Goal: Task Accomplishment & Management: Use online tool/utility

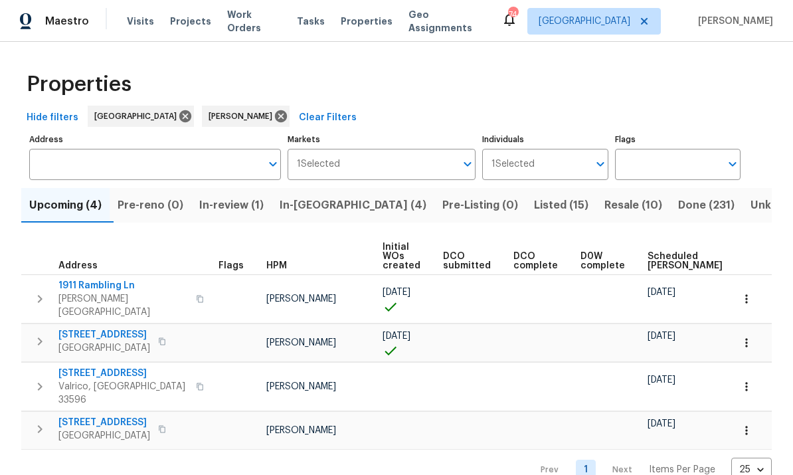
click at [160, 176] on input "Address" at bounding box center [145, 164] width 232 height 31
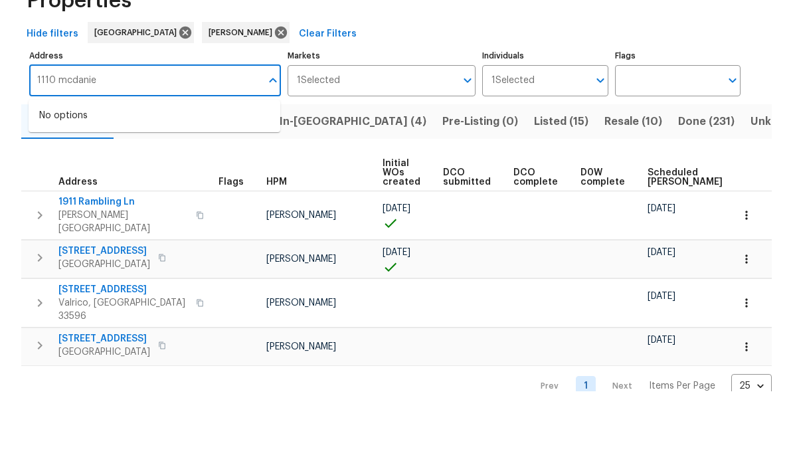
type input "1110 [PERSON_NAME]"
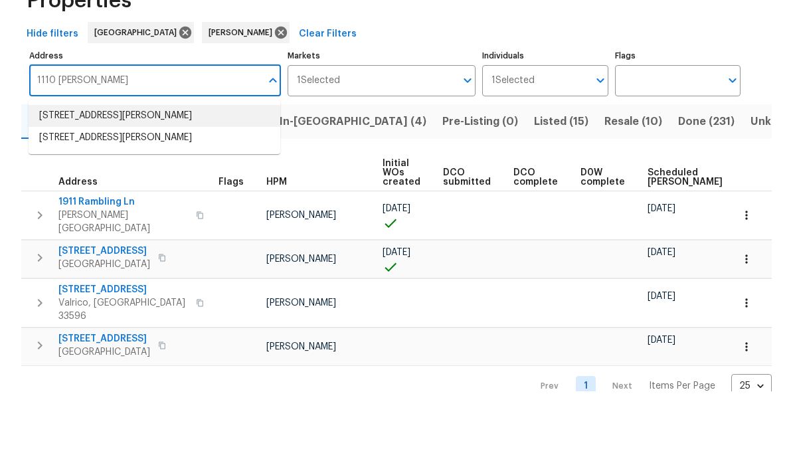
click at [78, 189] on li "1110 McDaniel St # 1110 Sun City Center FL 33573" at bounding box center [155, 200] width 252 height 22
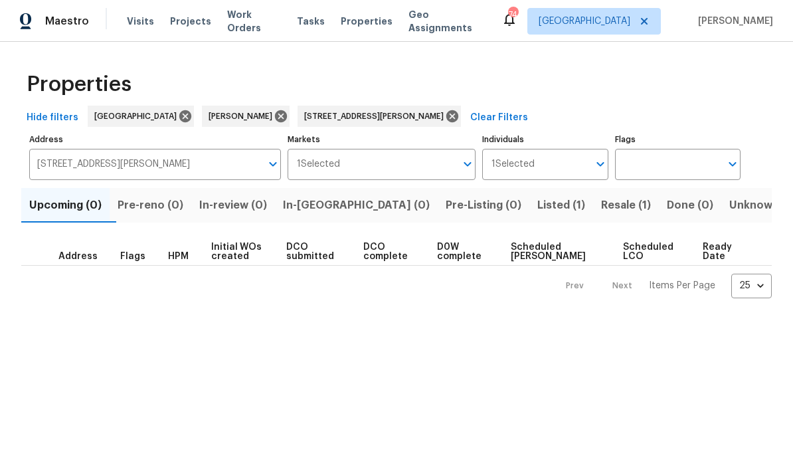
click at [601, 206] on span "Resale (1)" at bounding box center [626, 205] width 50 height 19
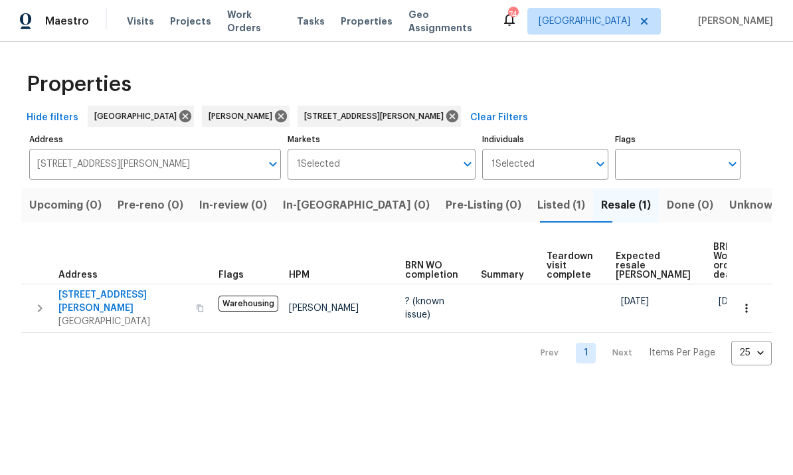
click at [538, 212] on span "Listed (1)" at bounding box center [562, 205] width 48 height 19
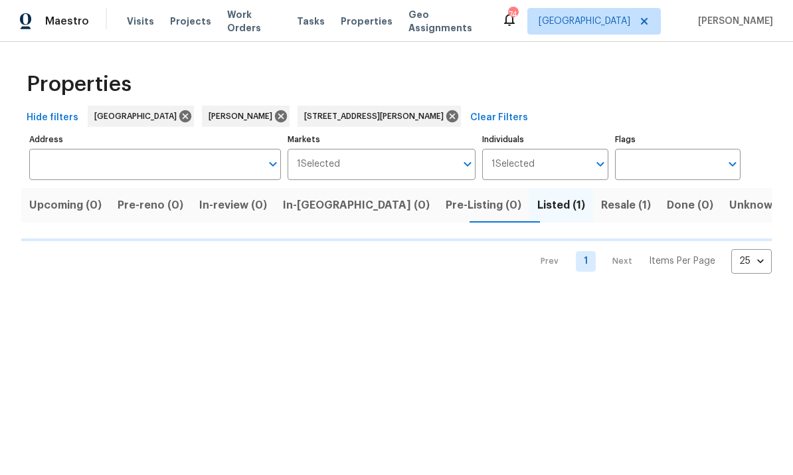
type input "1110 McDaniel St # 1110 Sun City Center FL 33573"
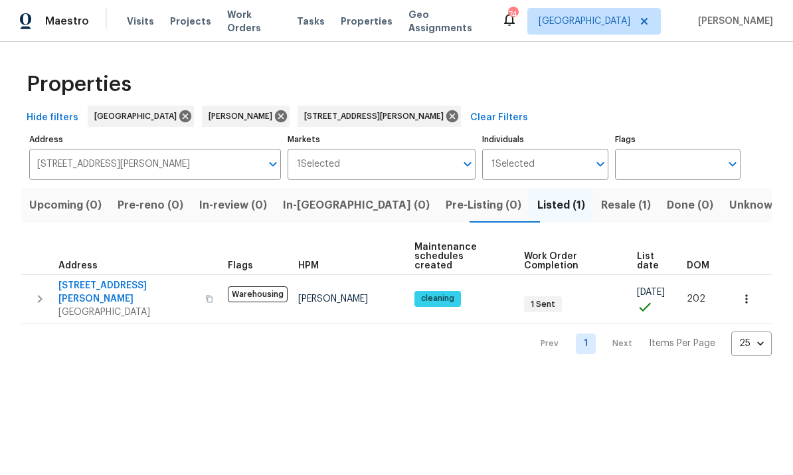
click at [601, 206] on span "Resale (1)" at bounding box center [626, 205] width 50 height 19
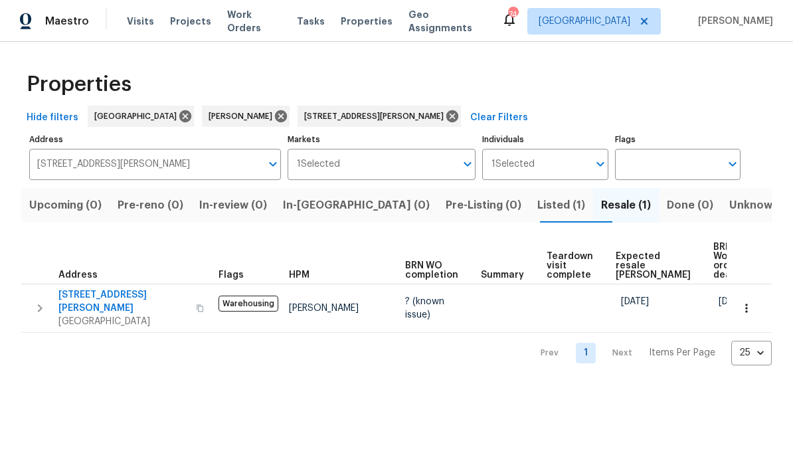
click at [530, 217] on button "Listed (1)" at bounding box center [562, 205] width 64 height 35
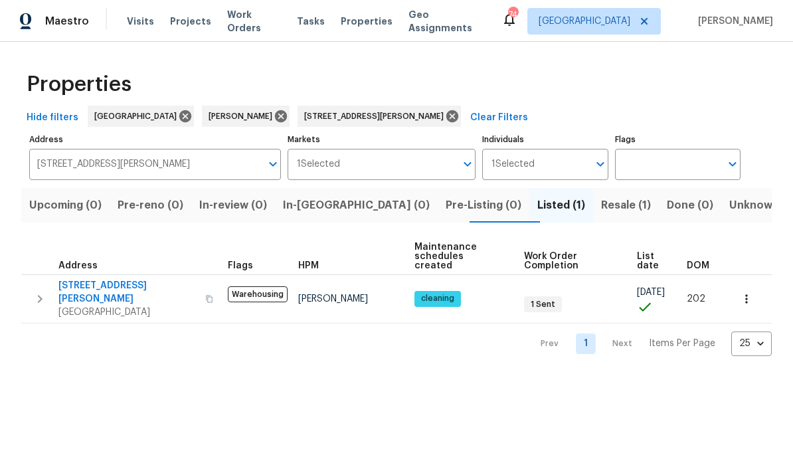
click at [601, 203] on span "Resale (1)" at bounding box center [626, 205] width 50 height 19
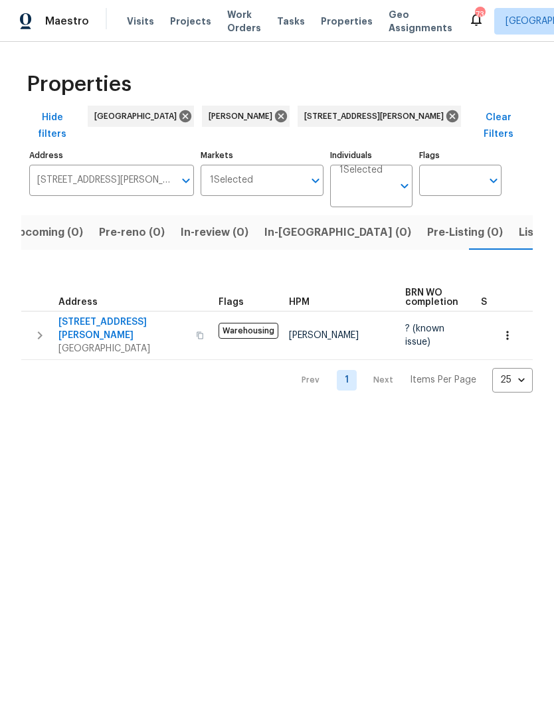
scroll to position [0, 19]
click at [102, 316] on span "1110 McDaniel St # 1110" at bounding box center [123, 329] width 130 height 27
click at [165, 165] on input "1110 McDaniel St # 1110 Sun City Center FL 33573" at bounding box center [101, 180] width 145 height 31
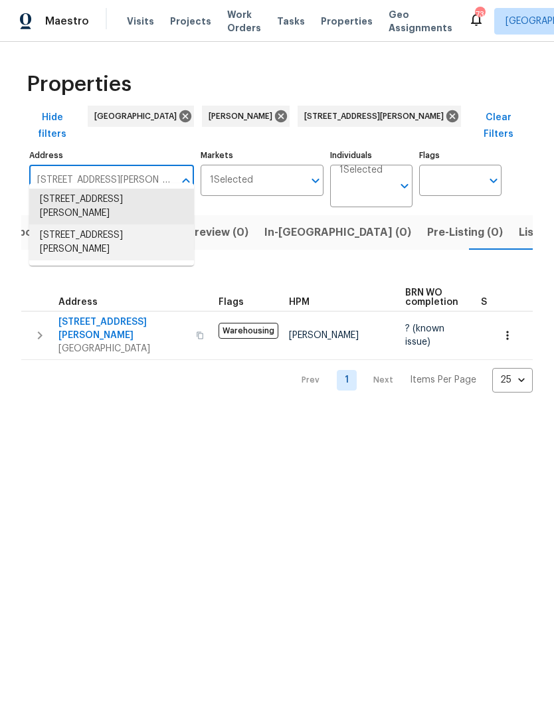
click at [122, 245] on li "1110 McDaniel St Sun City Center FL 33573" at bounding box center [111, 243] width 165 height 36
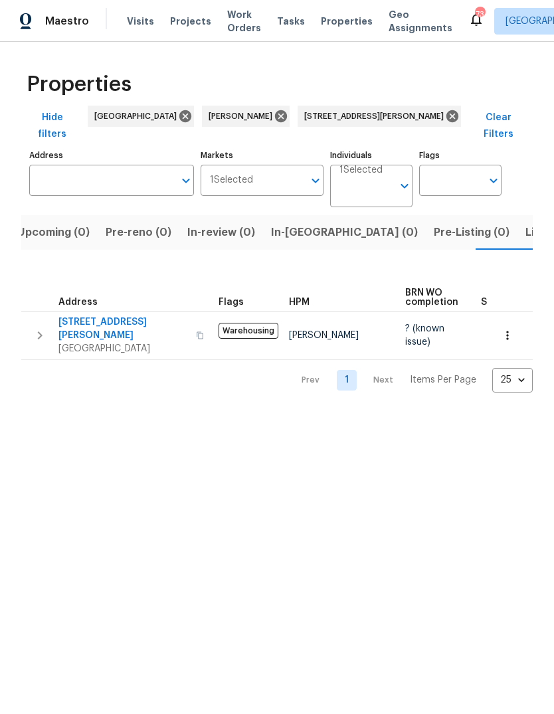
scroll to position [0, 19]
click at [138, 316] on span "1110 McDaniel St # 1110" at bounding box center [123, 329] width 130 height 27
click at [519, 223] on span "Listed (1)" at bounding box center [543, 232] width 48 height 19
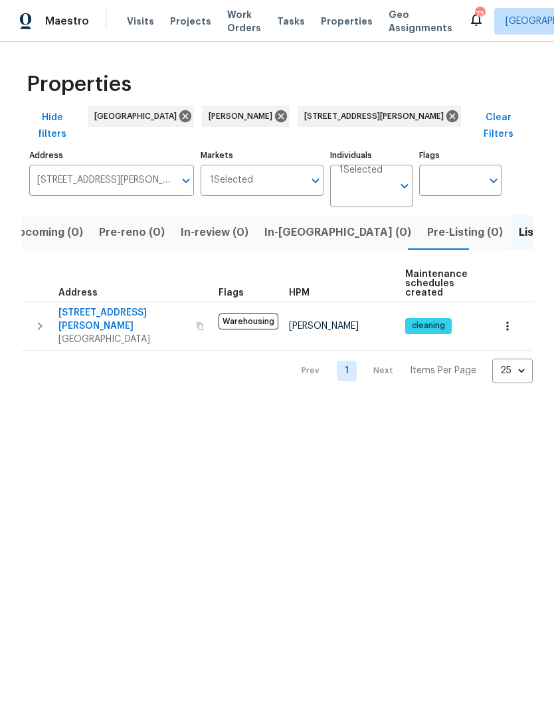
click at [90, 306] on span "1110 McDaniel St" at bounding box center [123, 319] width 130 height 27
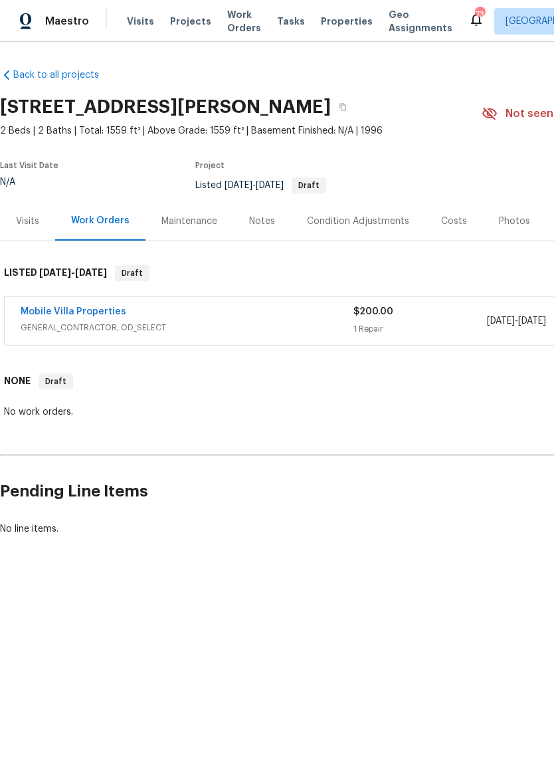
click at [72, 312] on link "Mobile Villa Properties" at bounding box center [74, 311] width 106 height 9
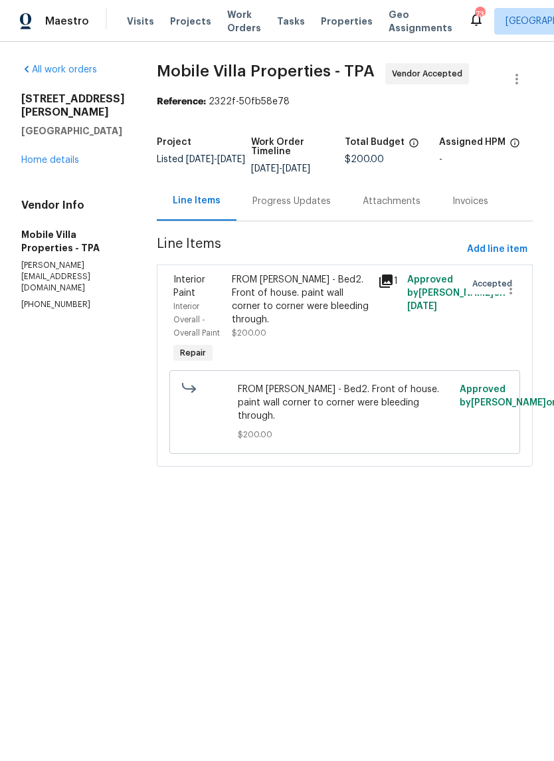
click at [45, 158] on link "Home details" at bounding box center [50, 159] width 58 height 9
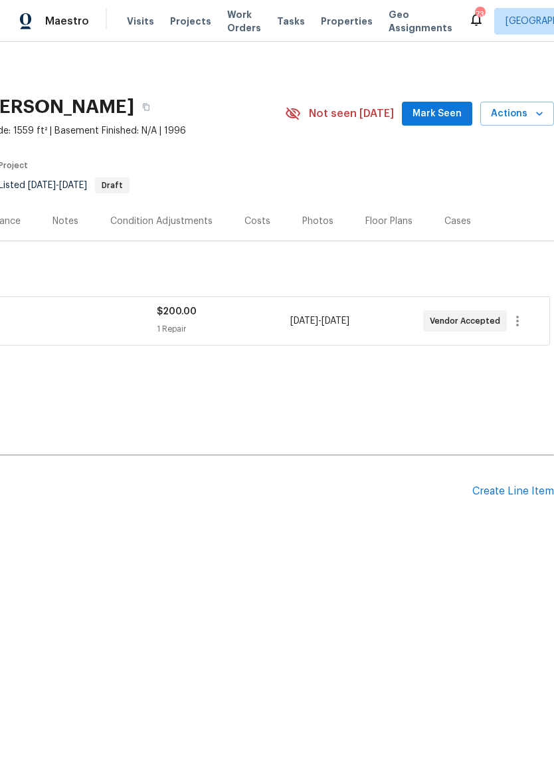
scroll to position [0, 197]
click at [519, 320] on icon "button" at bounding box center [518, 321] width 16 height 16
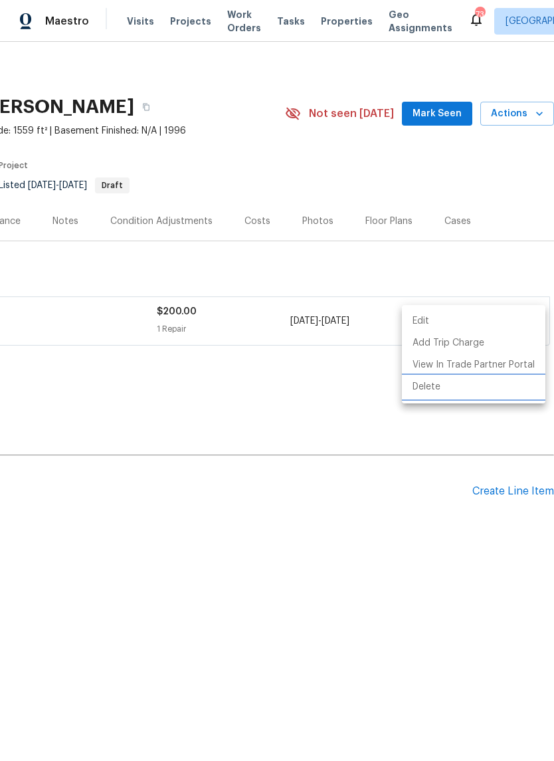
click at [462, 389] on li "Delete" at bounding box center [474, 387] width 144 height 22
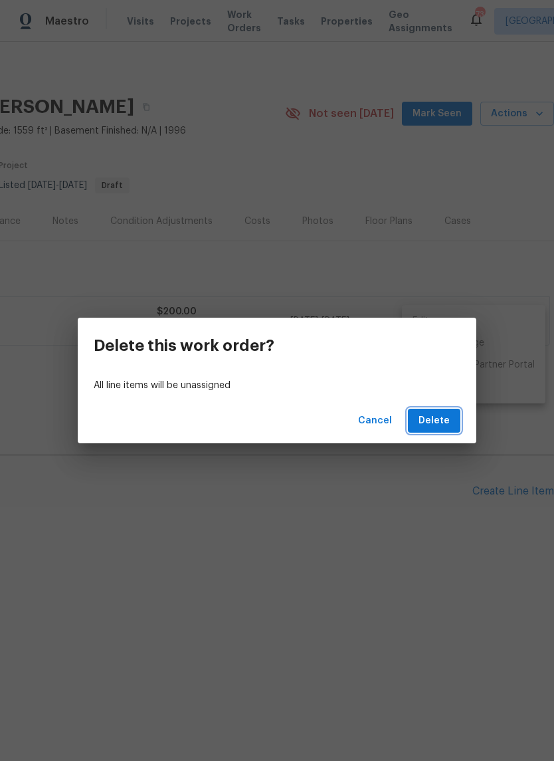
click at [445, 418] on span "Delete" at bounding box center [434, 421] width 31 height 17
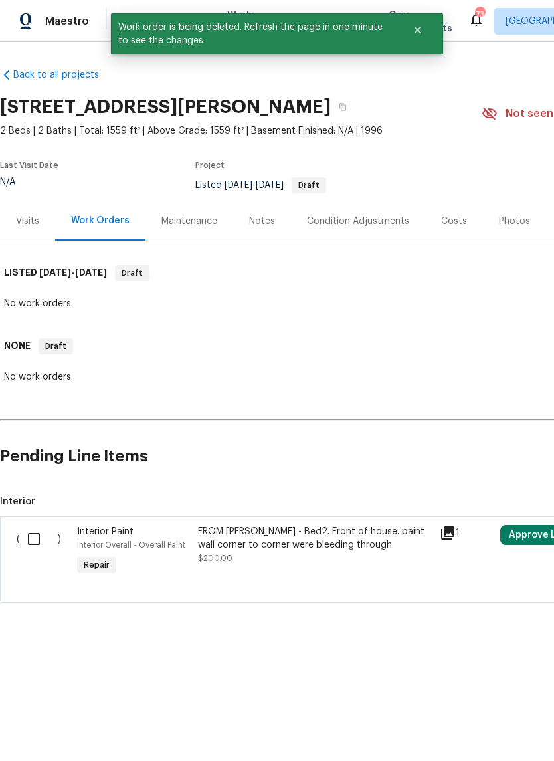
scroll to position [0, 0]
click at [35, 537] on input "checkbox" at bounding box center [39, 539] width 38 height 28
checkbox input "true"
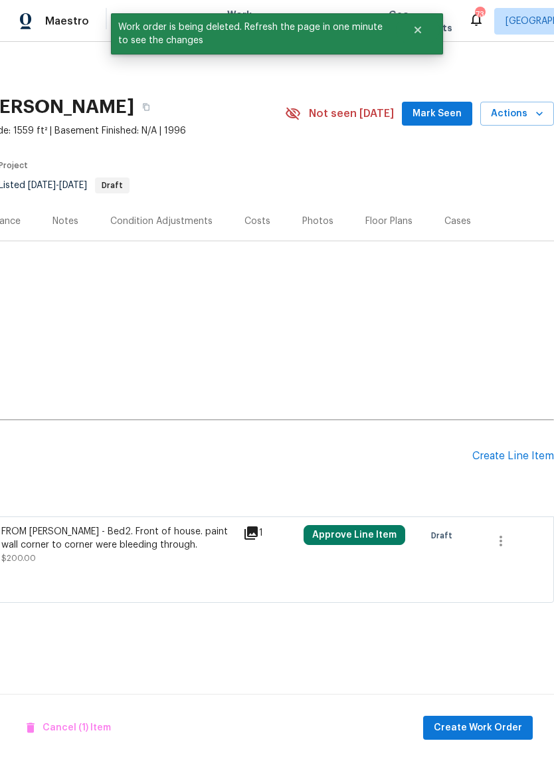
scroll to position [0, 197]
click at [502, 546] on icon "button" at bounding box center [501, 541] width 16 height 16
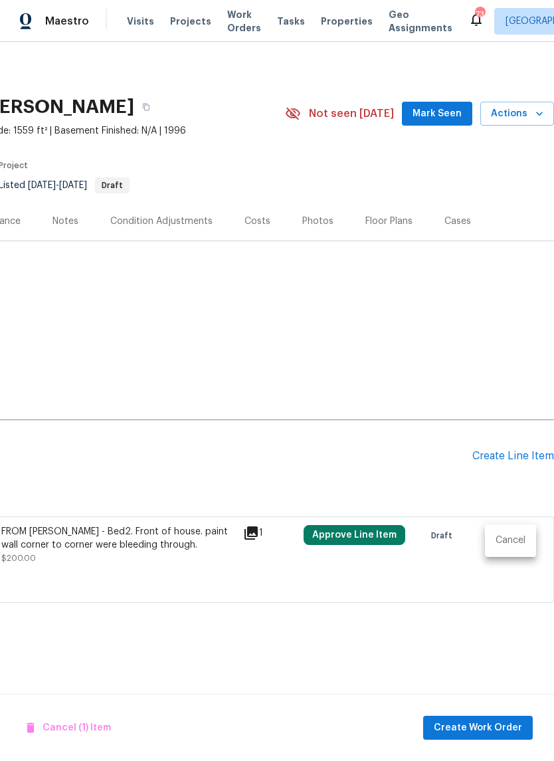
click at [512, 536] on li "Cancel" at bounding box center [510, 541] width 51 height 22
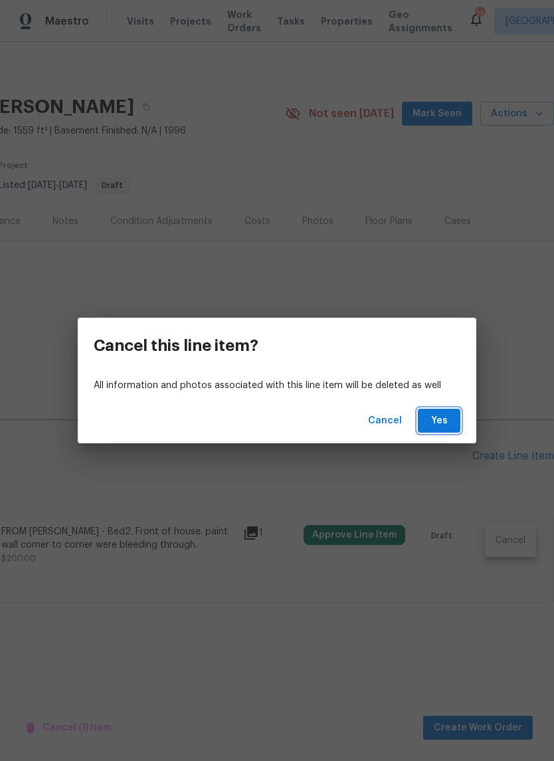
click at [448, 412] on button "Yes" at bounding box center [439, 421] width 43 height 25
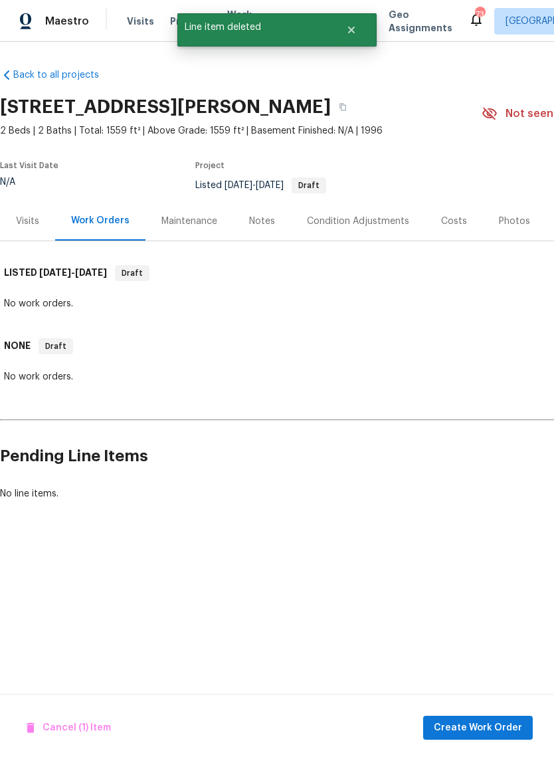
scroll to position [0, 0]
click at [260, 219] on div "Notes" at bounding box center [262, 221] width 26 height 13
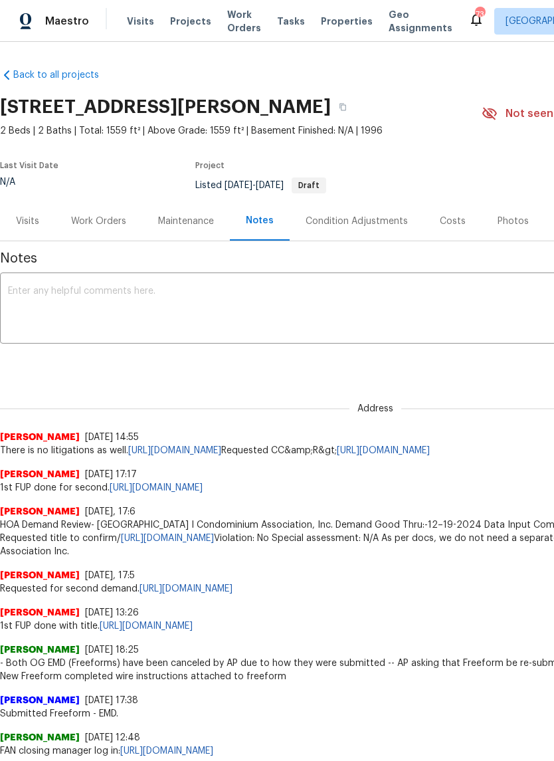
click at [385, 283] on div "x ​" at bounding box center [375, 310] width 751 height 68
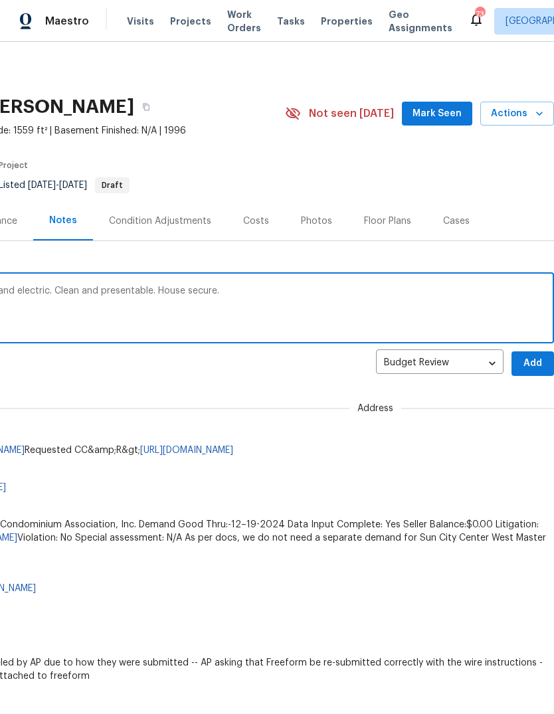
scroll to position [0, 197]
click at [388, 298] on textarea "Home Health Check. checked all plumbing and electric. Clean and presentable. Ho…" at bounding box center [178, 309] width 735 height 47
click at [371, 299] on textarea "Home Health Check. checked all plumbing and electric. Clean and presentable. Ho…" at bounding box center [178, 309] width 735 height 47
click at [369, 299] on textarea "Home Health Check. checked all plumbing and electric. Clean and presentable. Ho…" at bounding box center [178, 309] width 735 height 47
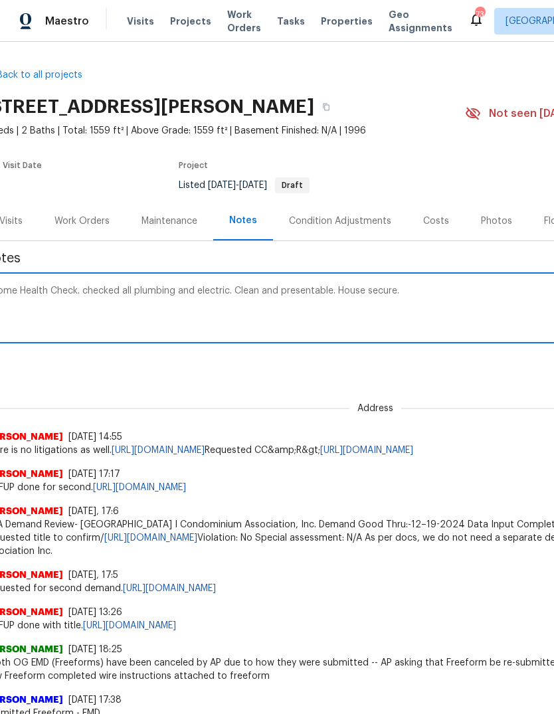
scroll to position [0, 0]
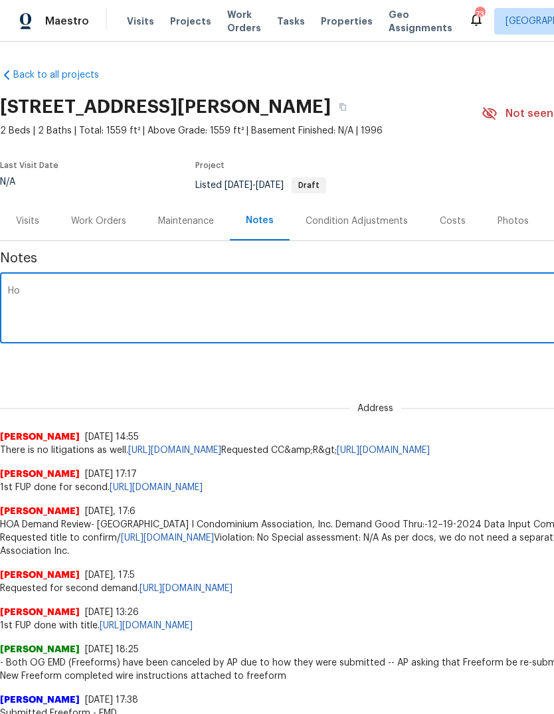
type textarea "H"
